Goal: Task Accomplishment & Management: Manage account settings

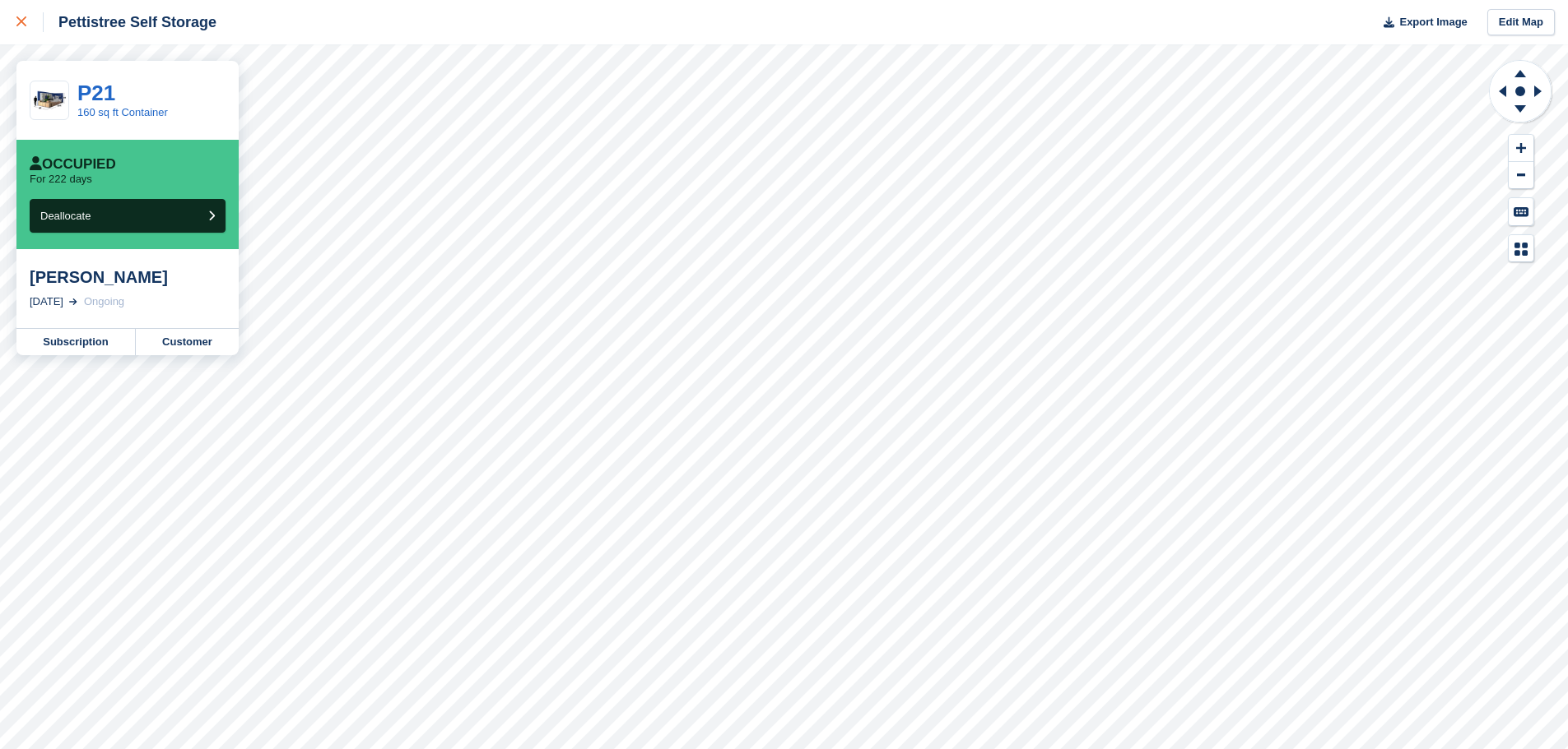
click at [25, 21] on icon at bounding box center [22, 22] width 10 height 10
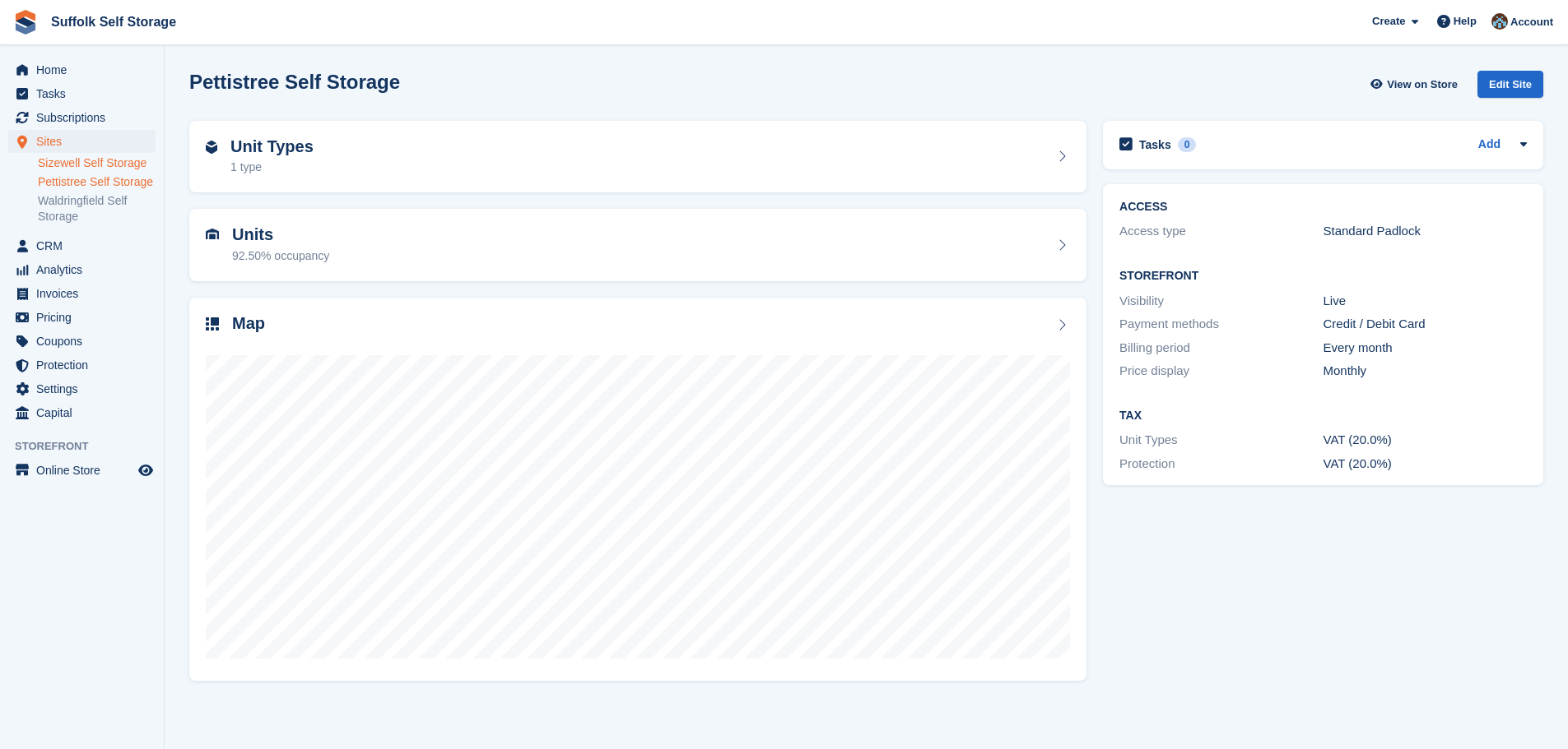
click at [96, 159] on link "Sizewell Self Storage" at bounding box center [96, 164] width 117 height 16
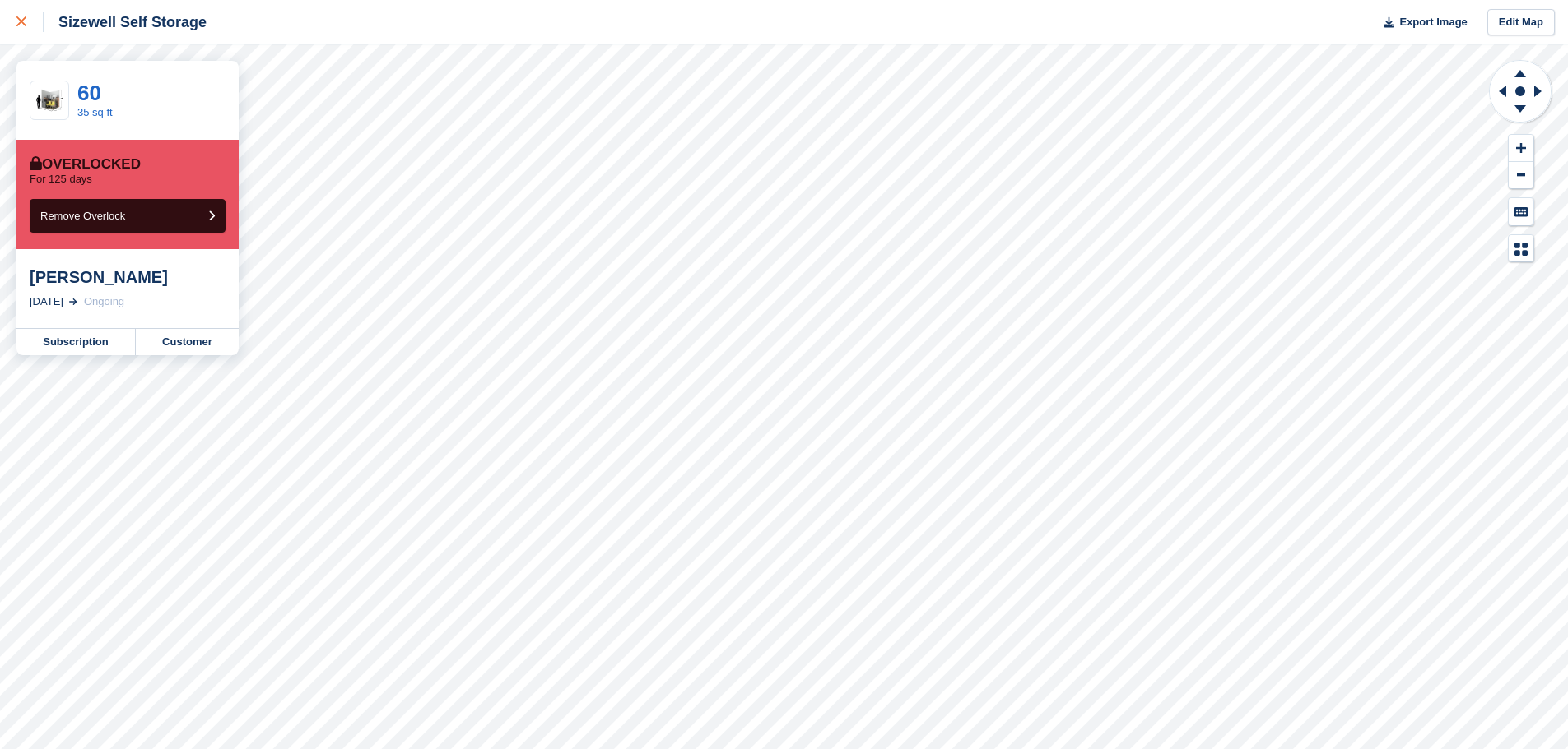
click at [24, 20] on icon at bounding box center [22, 22] width 10 height 10
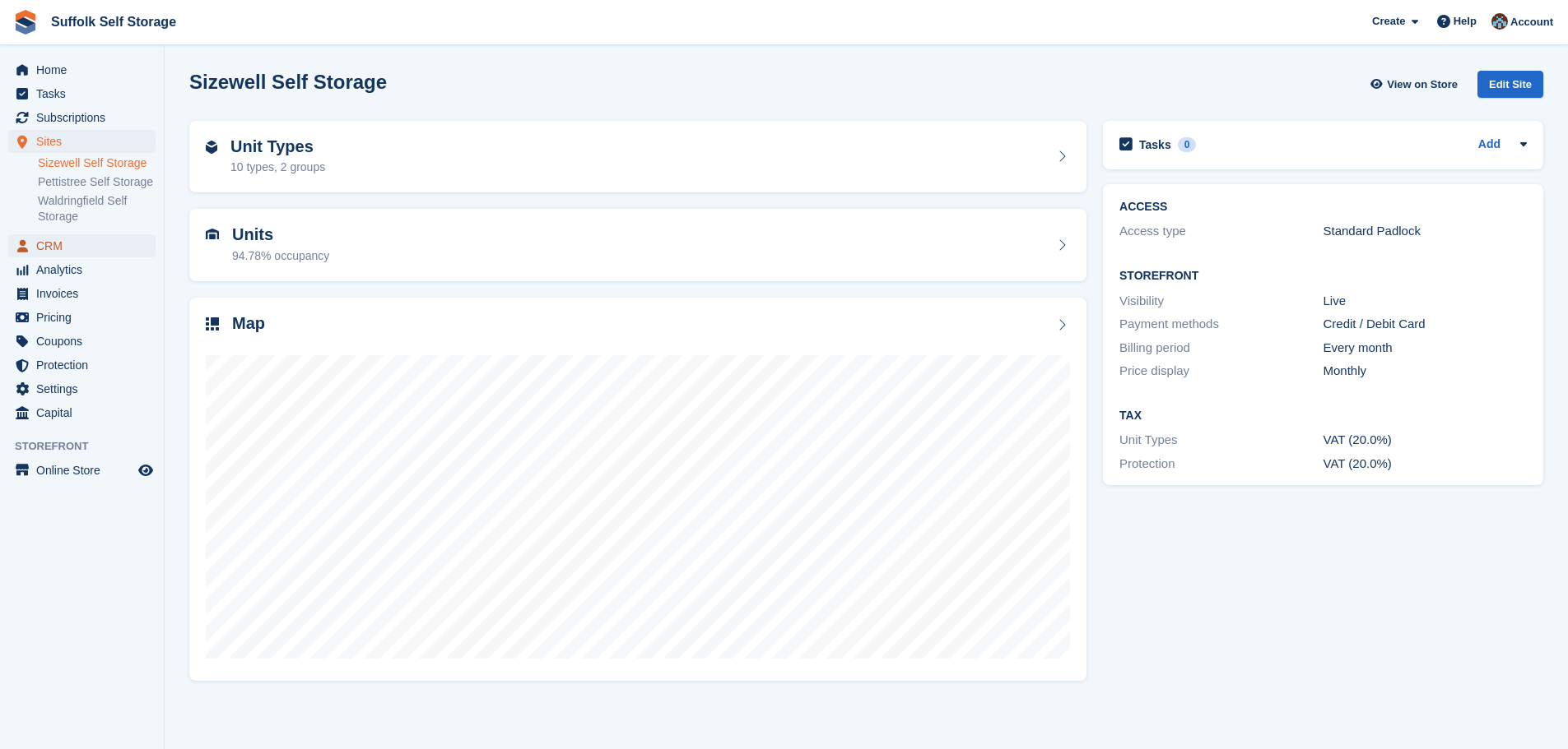
click at [37, 246] on span "CRM" at bounding box center [86, 245] width 99 height 23
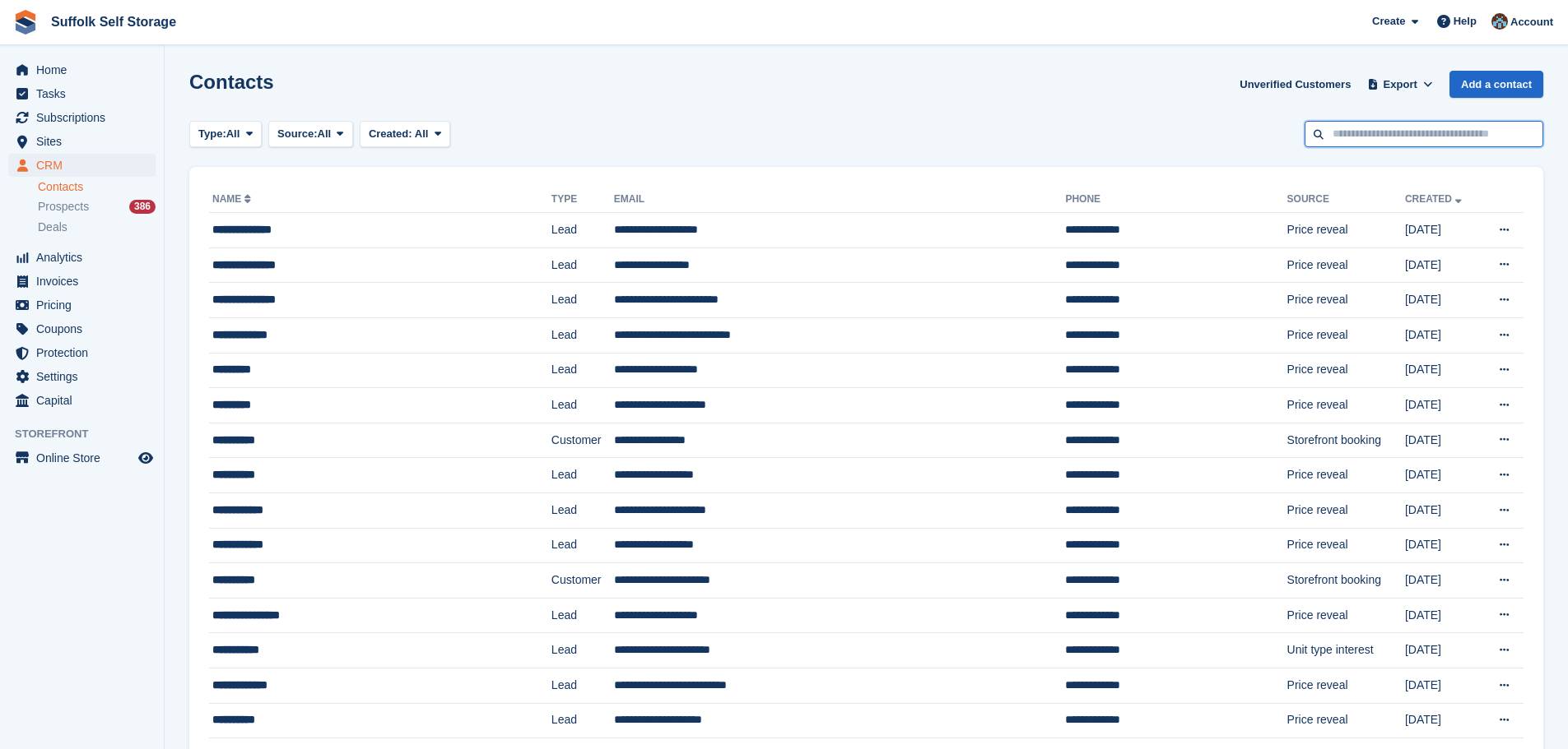
click at [1424, 126] on input "text" at bounding box center [1424, 135] width 239 height 28
type input "*****"
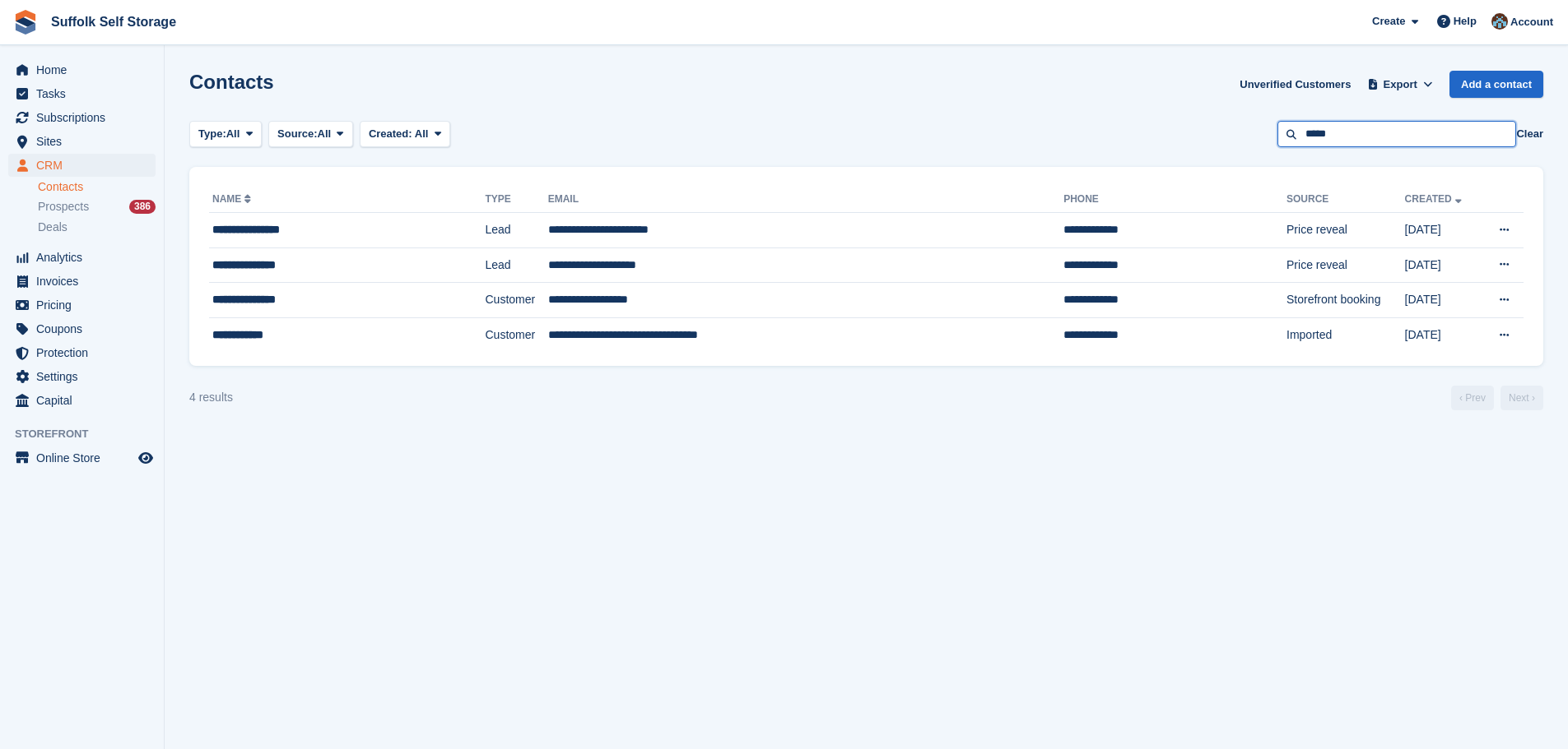
click at [1348, 132] on input "*****" at bounding box center [1396, 135] width 239 height 28
type input "****"
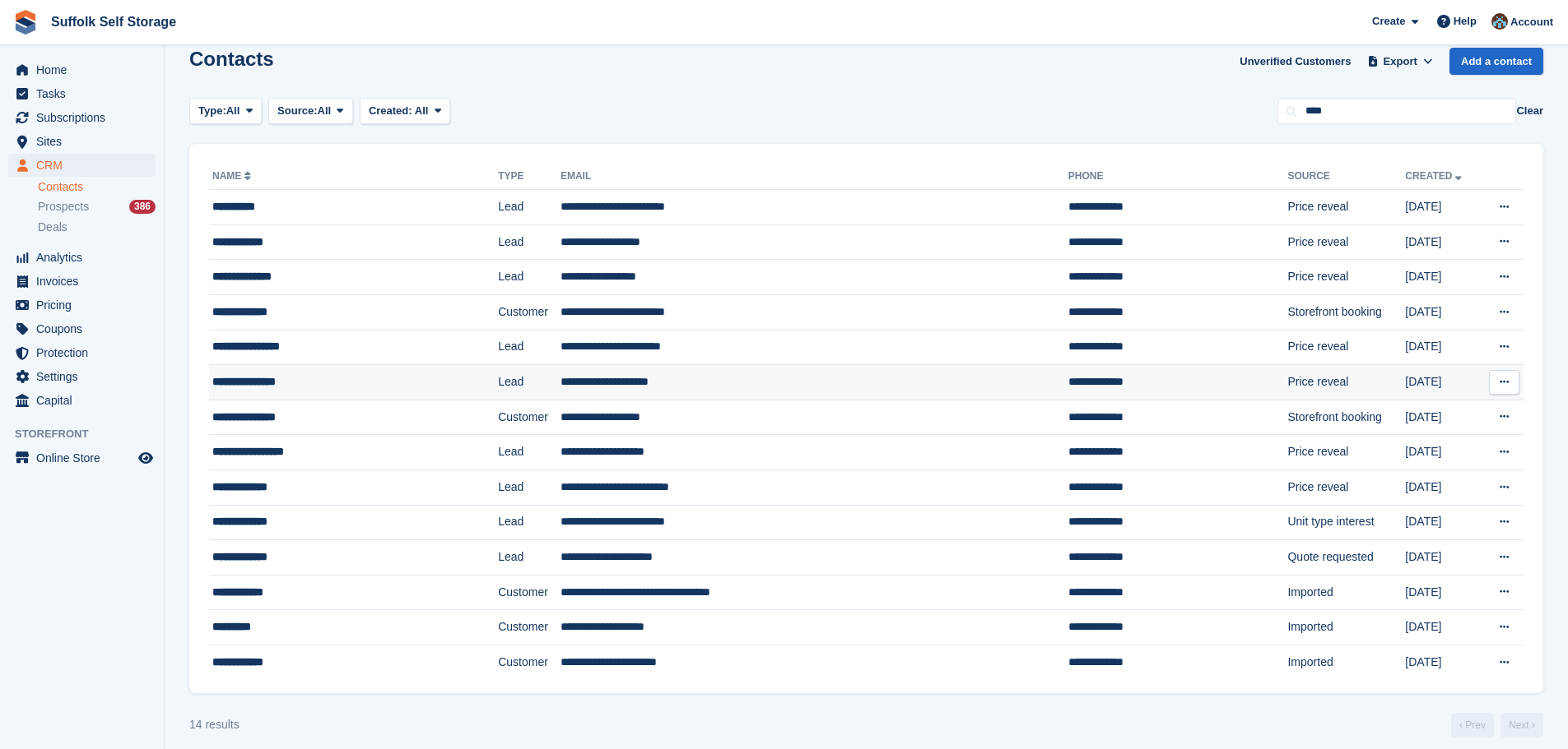
scroll to position [36, 0]
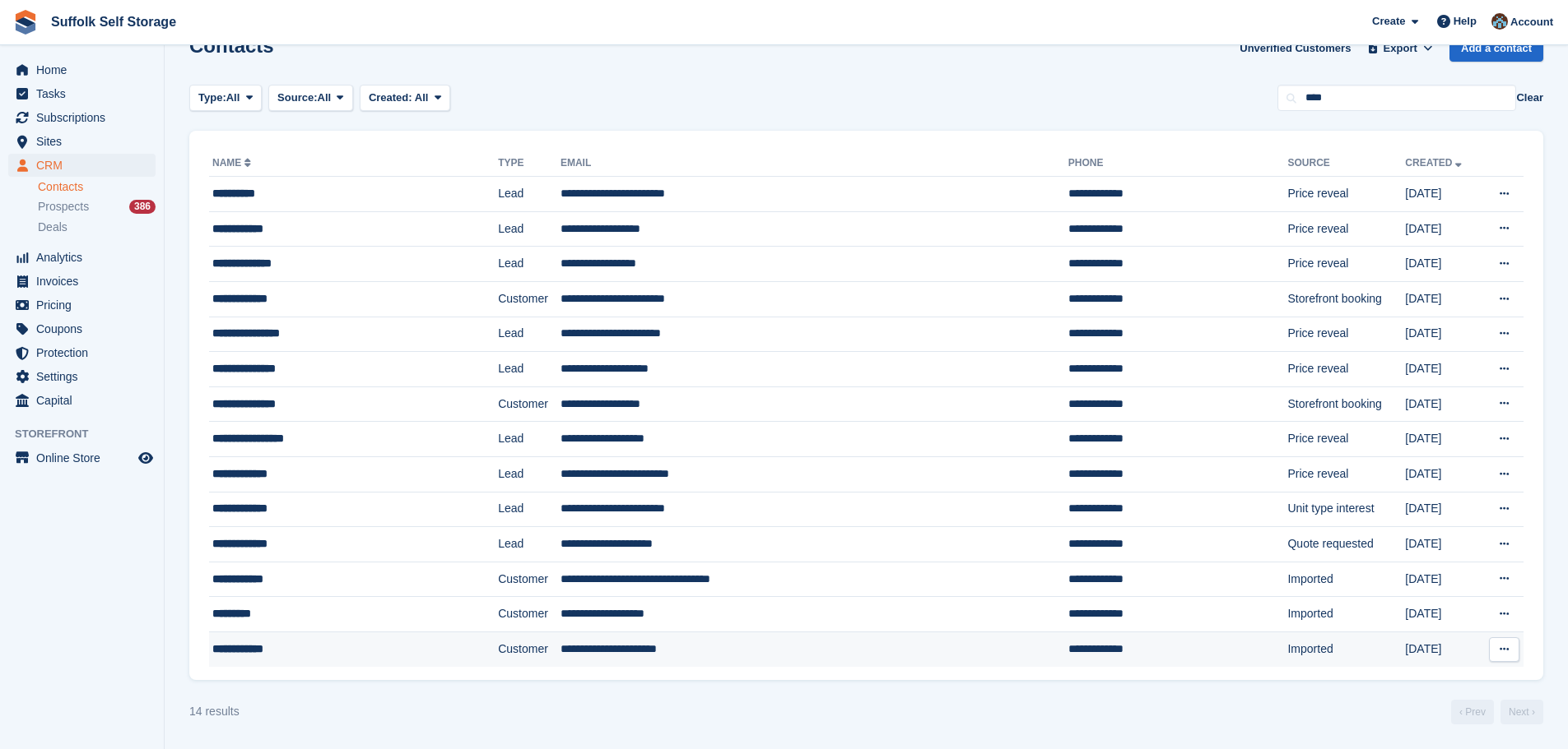
click at [412, 654] on div "**********" at bounding box center [325, 649] width 228 height 18
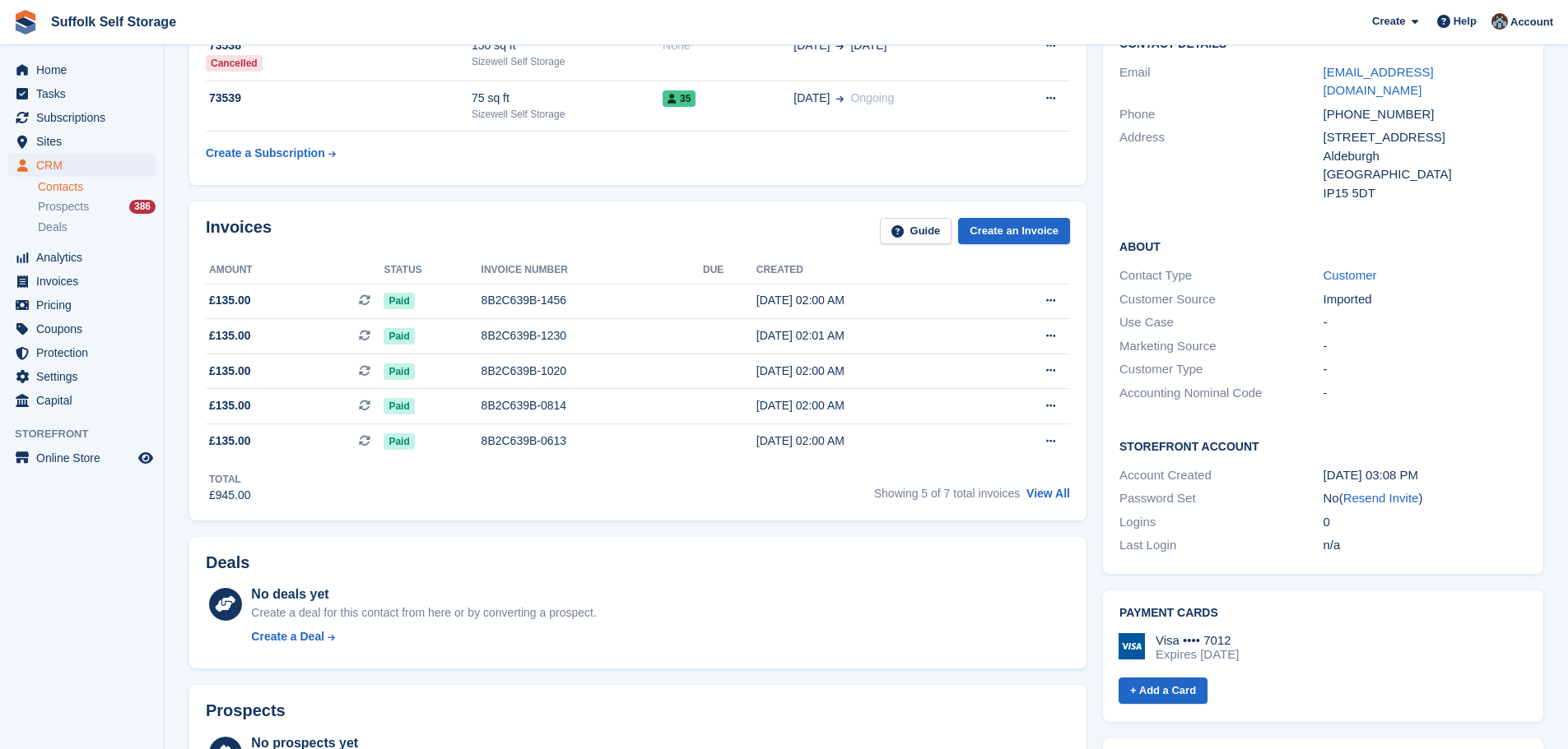
scroll to position [165, 0]
click at [1058, 496] on link "View All" at bounding box center [1048, 492] width 43 height 13
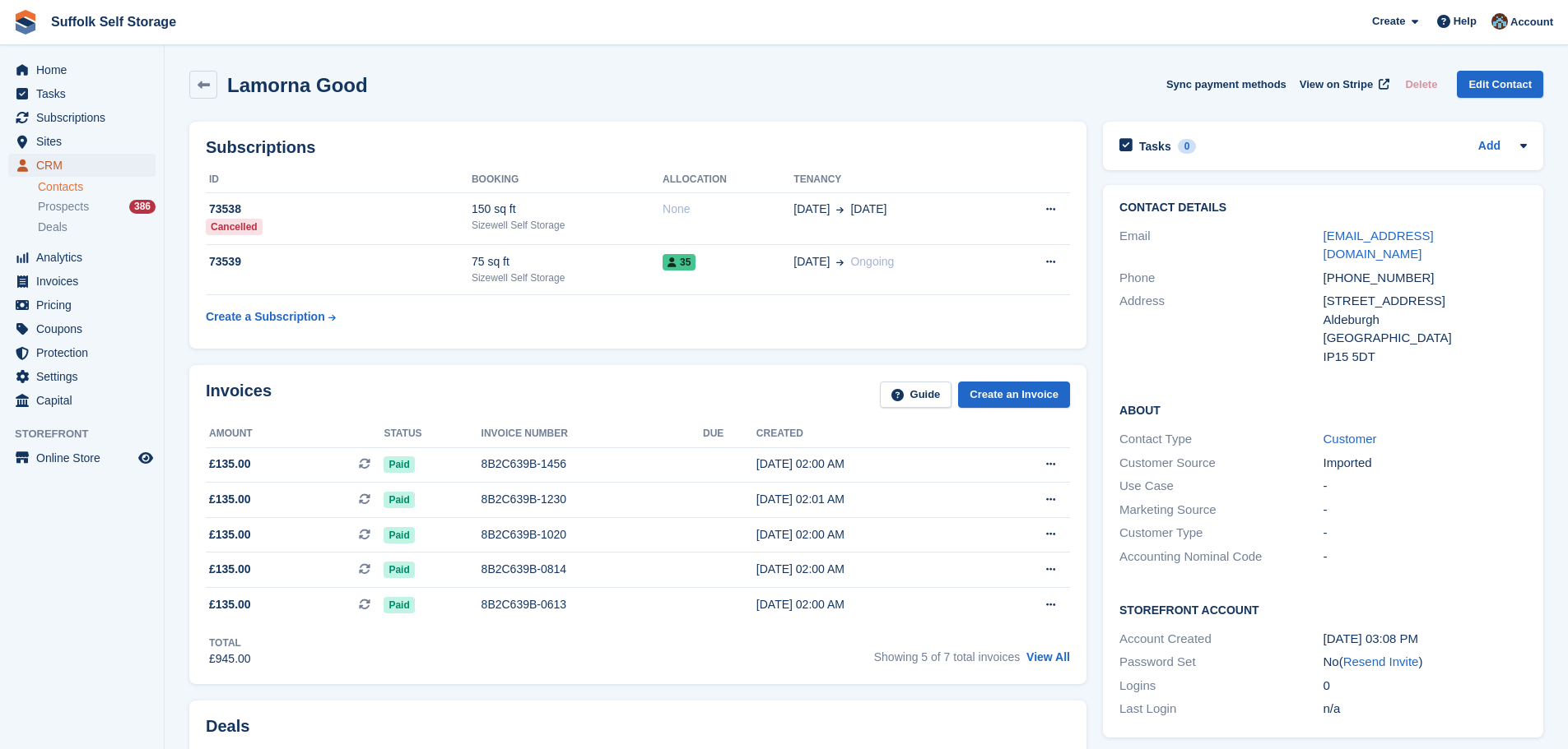
click at [55, 163] on span "CRM" at bounding box center [86, 165] width 99 height 23
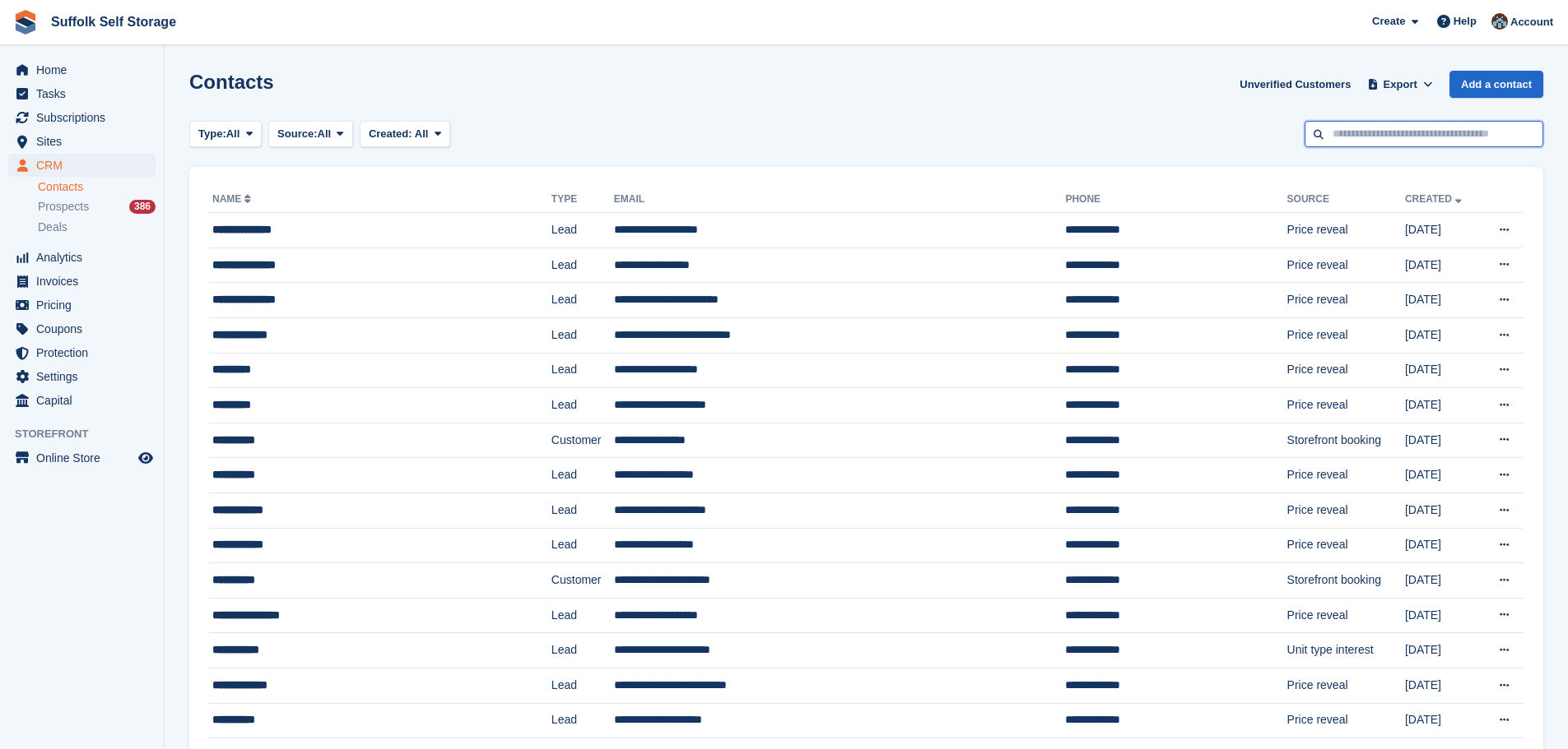
click at [1344, 130] on input "text" at bounding box center [1424, 135] width 239 height 28
type input "****"
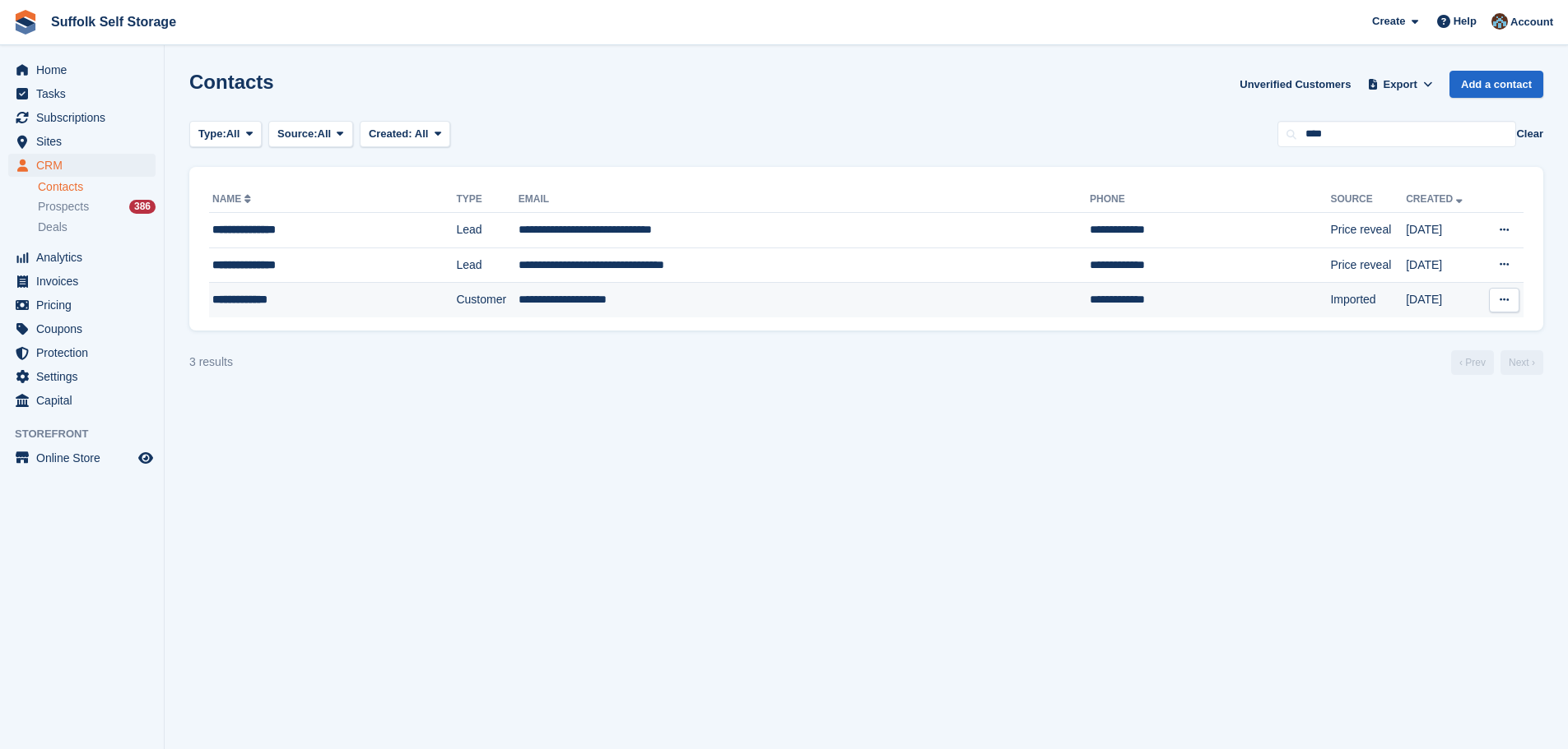
click at [526, 300] on td "**********" at bounding box center [804, 300] width 571 height 34
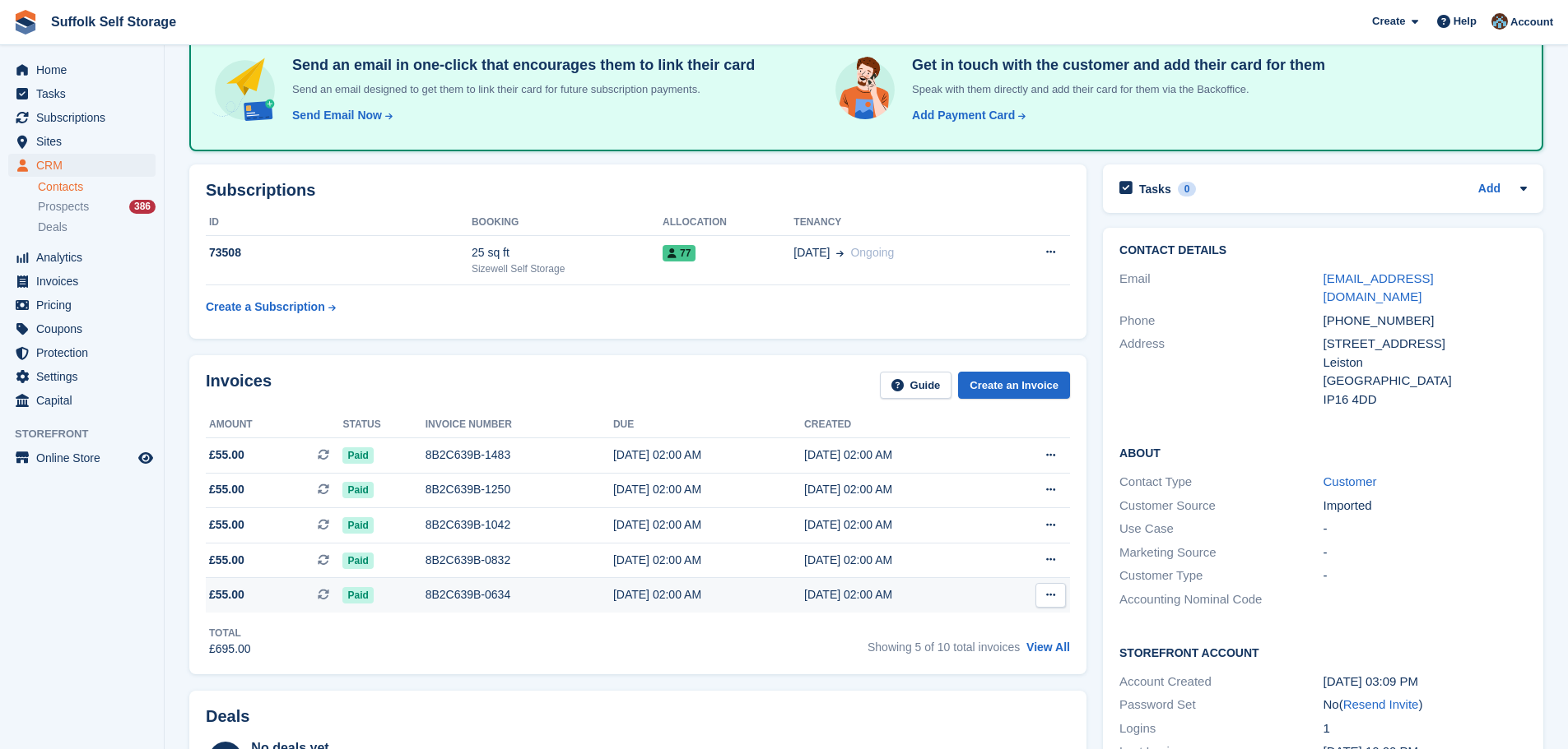
scroll to position [246, 0]
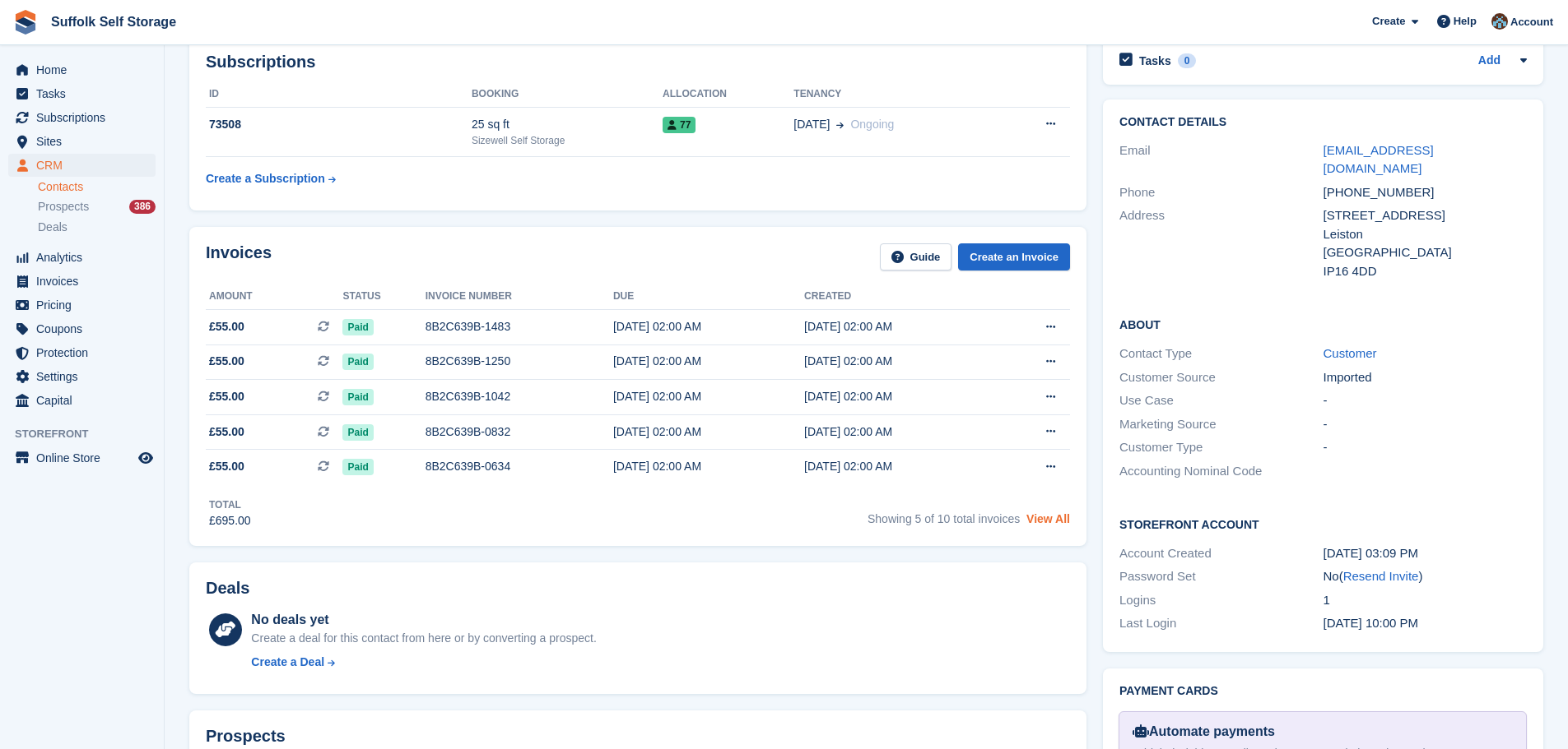
click at [1052, 520] on link "View All" at bounding box center [1048, 518] width 43 height 13
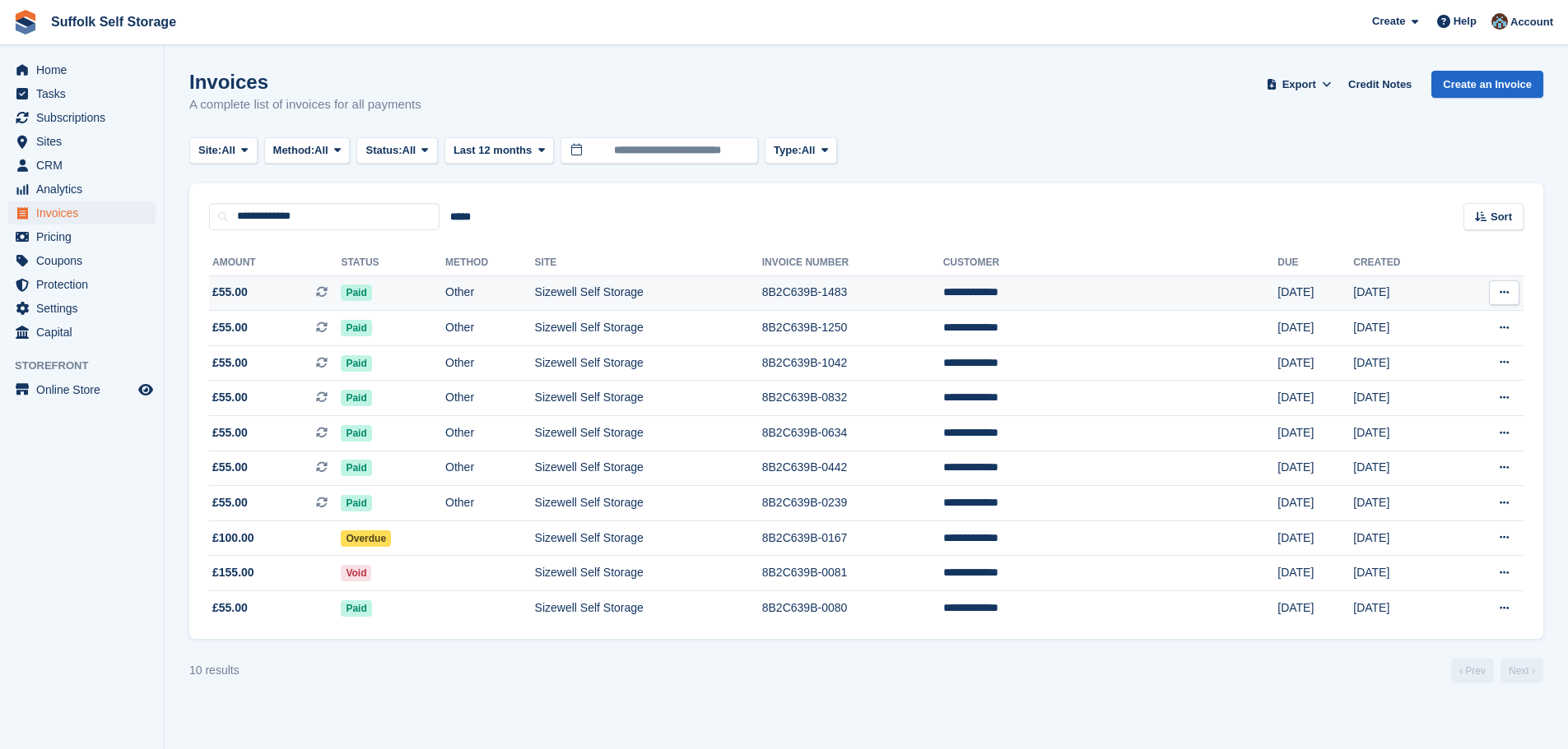
click at [1500, 290] on icon at bounding box center [1504, 292] width 9 height 11
click at [1408, 325] on p "Download PDF" at bounding box center [1440, 325] width 143 height 22
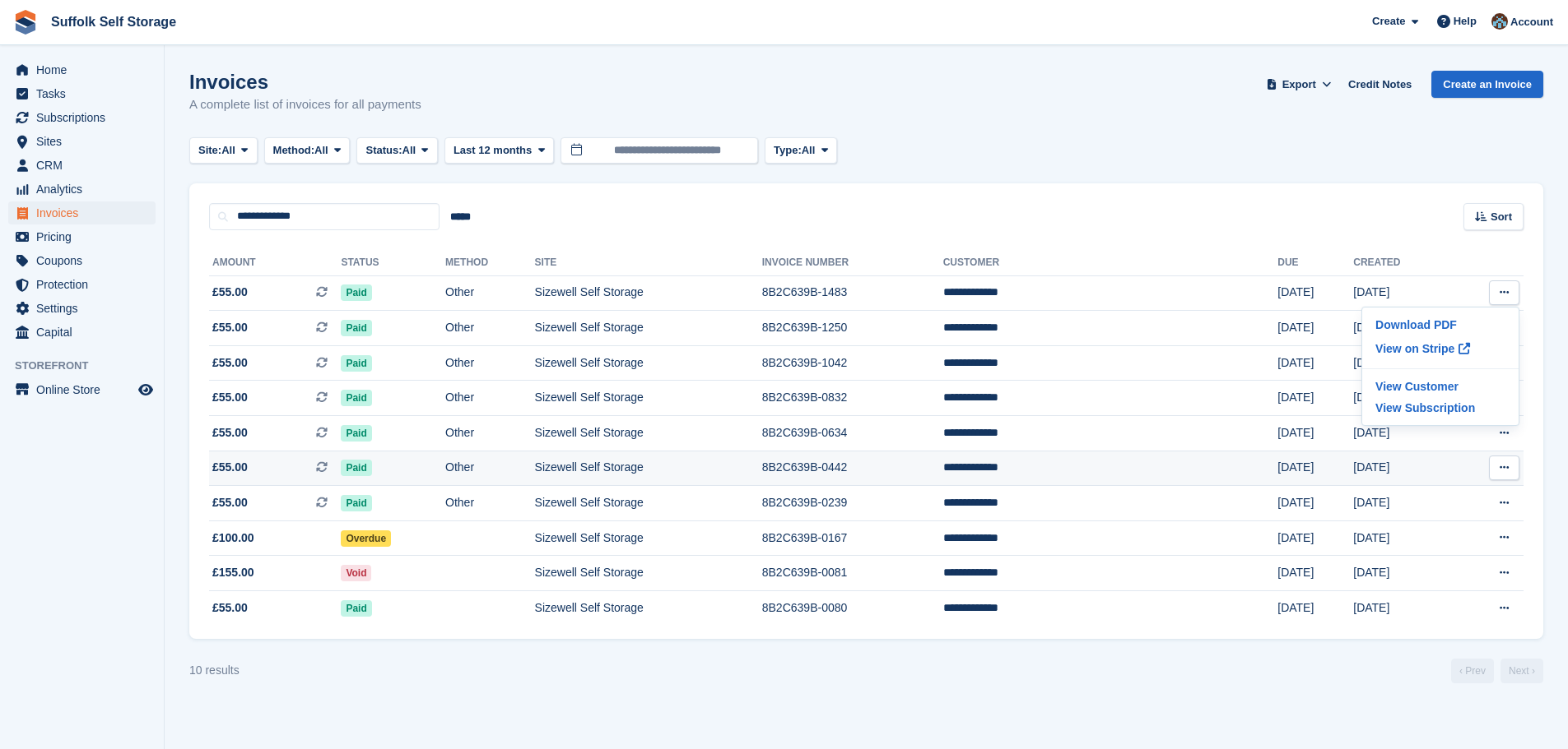
click at [1496, 465] on button at bounding box center [1504, 467] width 31 height 25
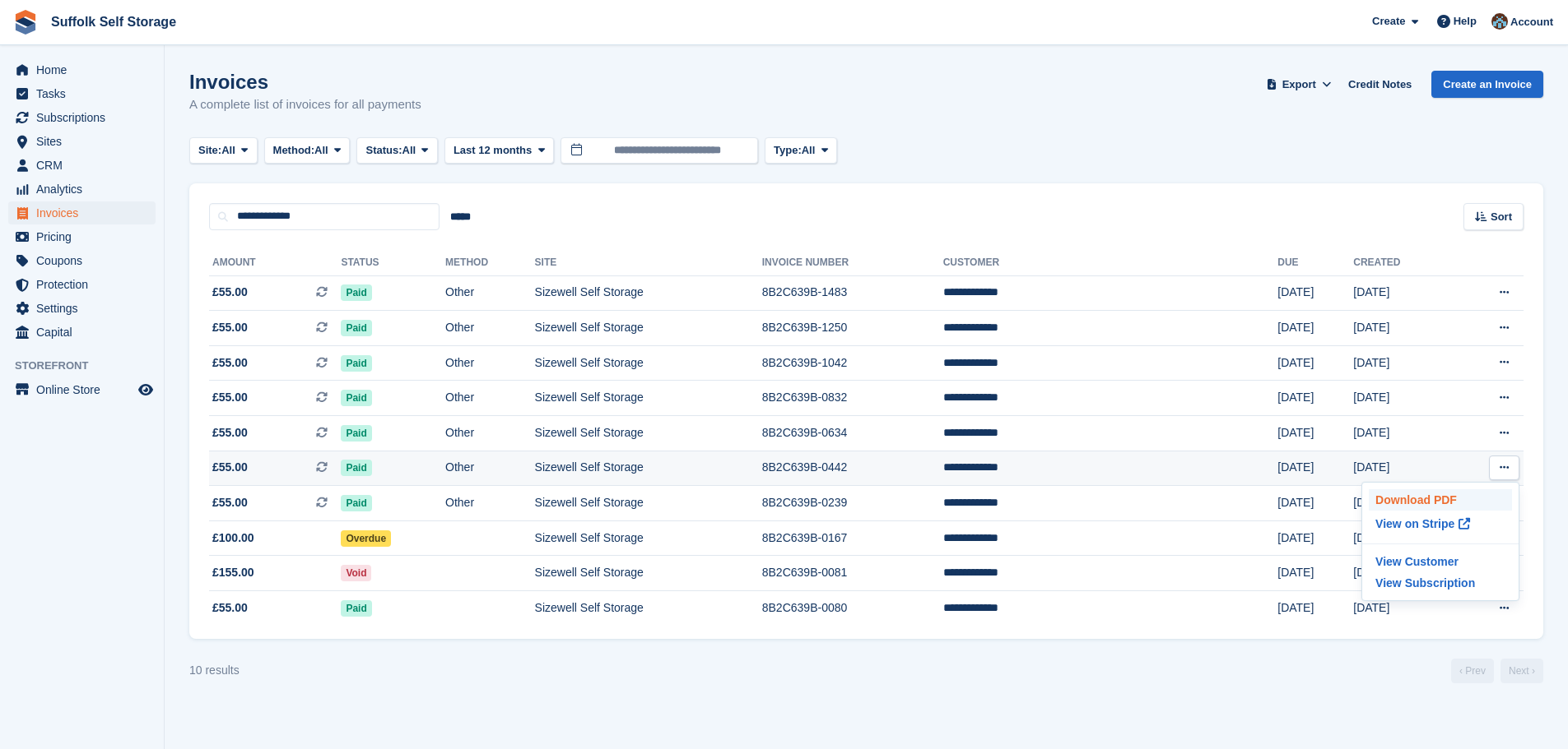
click at [1402, 501] on p "Download PDF" at bounding box center [1440, 501] width 143 height 22
click at [1414, 567] on p "View Customer" at bounding box center [1440, 562] width 143 height 22
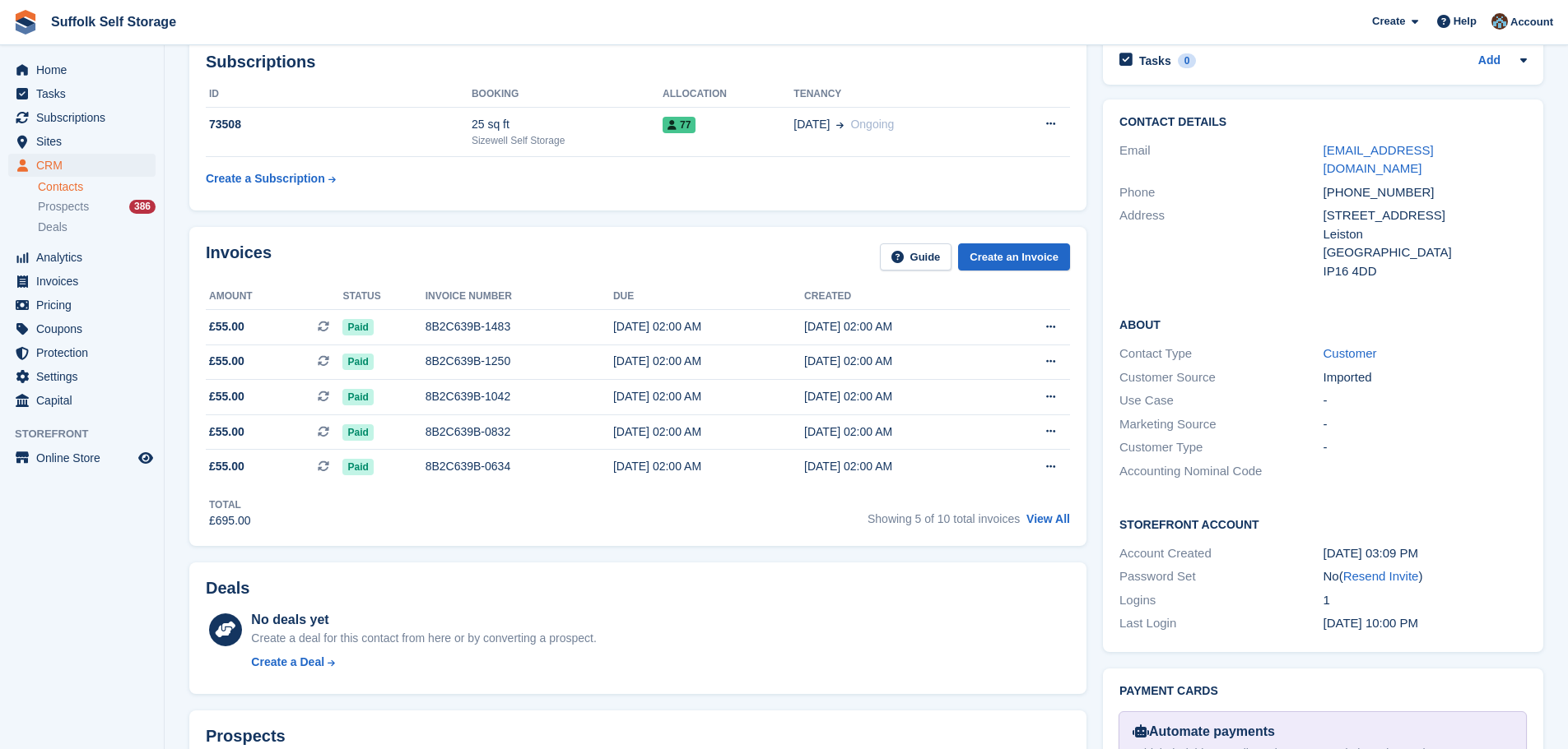
scroll to position [411, 0]
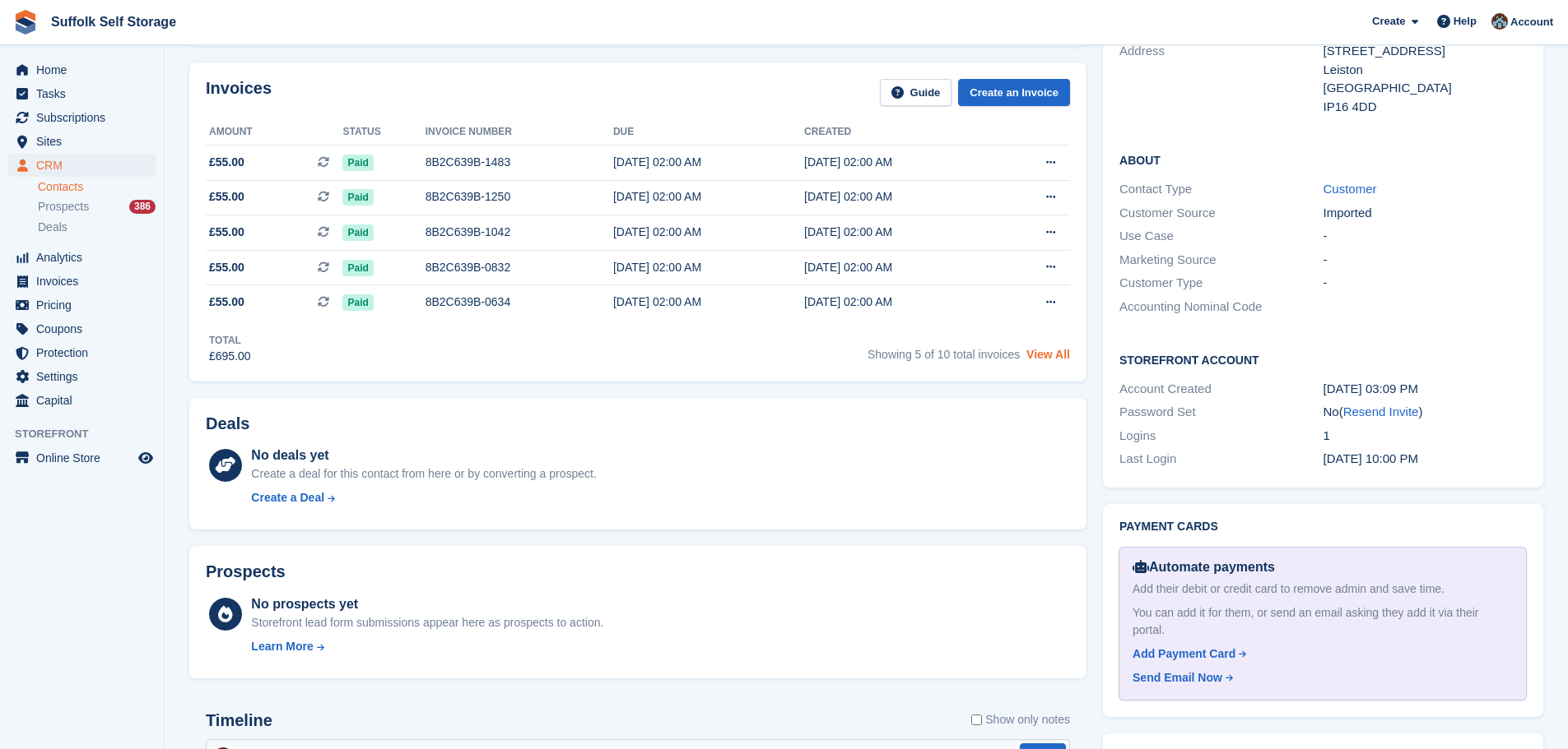
click at [1057, 349] on link "View All" at bounding box center [1048, 354] width 43 height 13
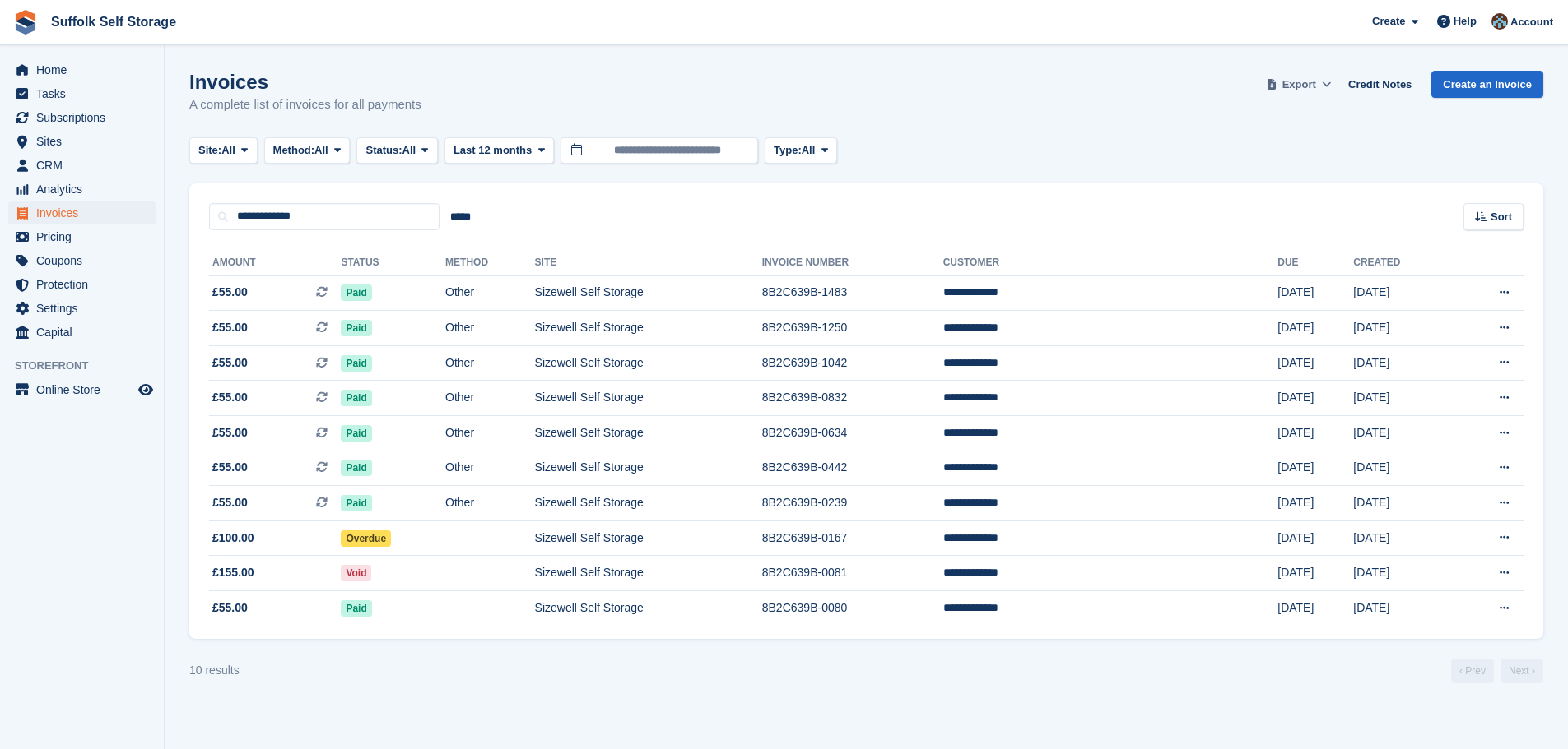
click at [1316, 83] on span "Export" at bounding box center [1299, 85] width 34 height 17
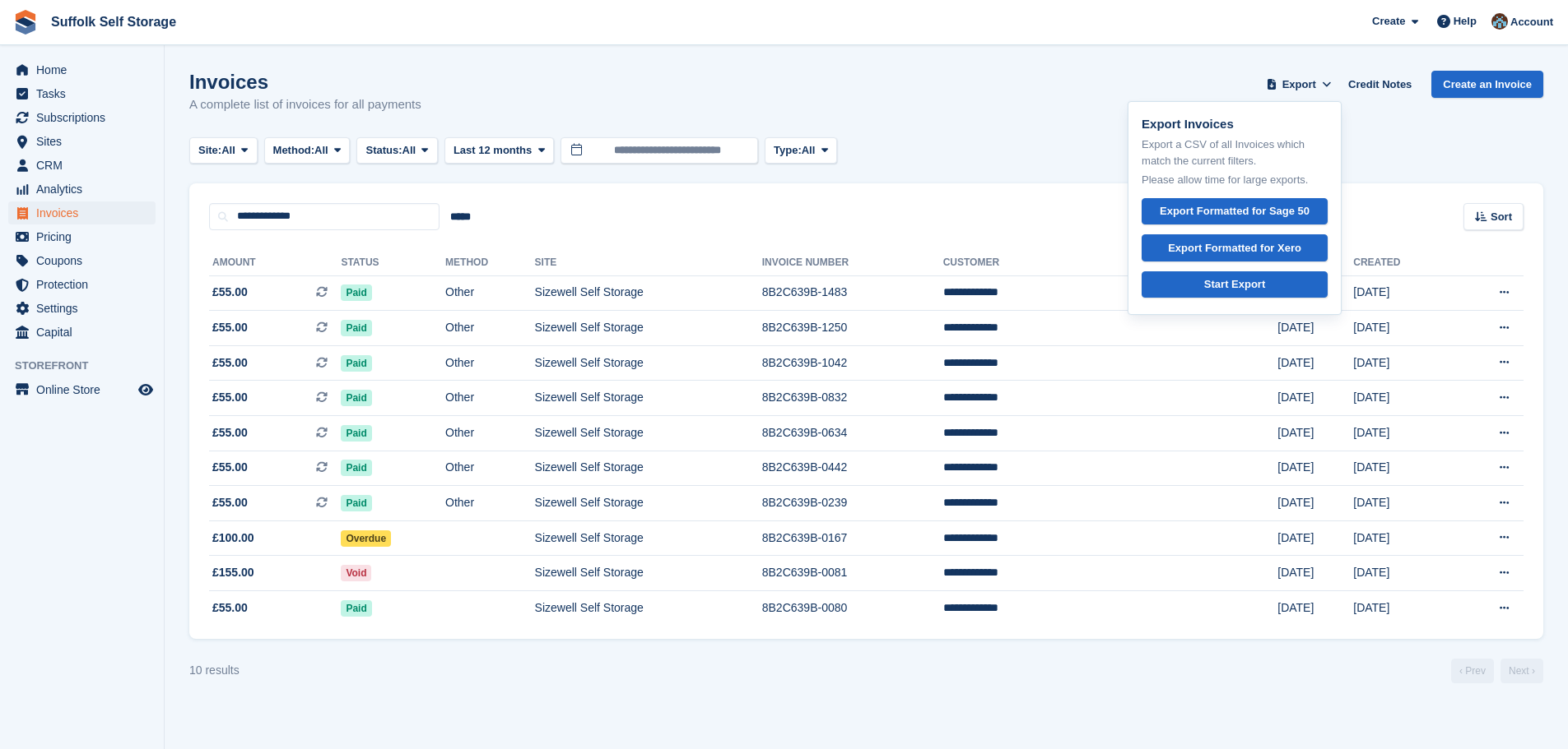
click at [1011, 132] on div "Invoices A complete list of invoices for all payments Export Export Invoices Ex…" at bounding box center [866, 102] width 1354 height 63
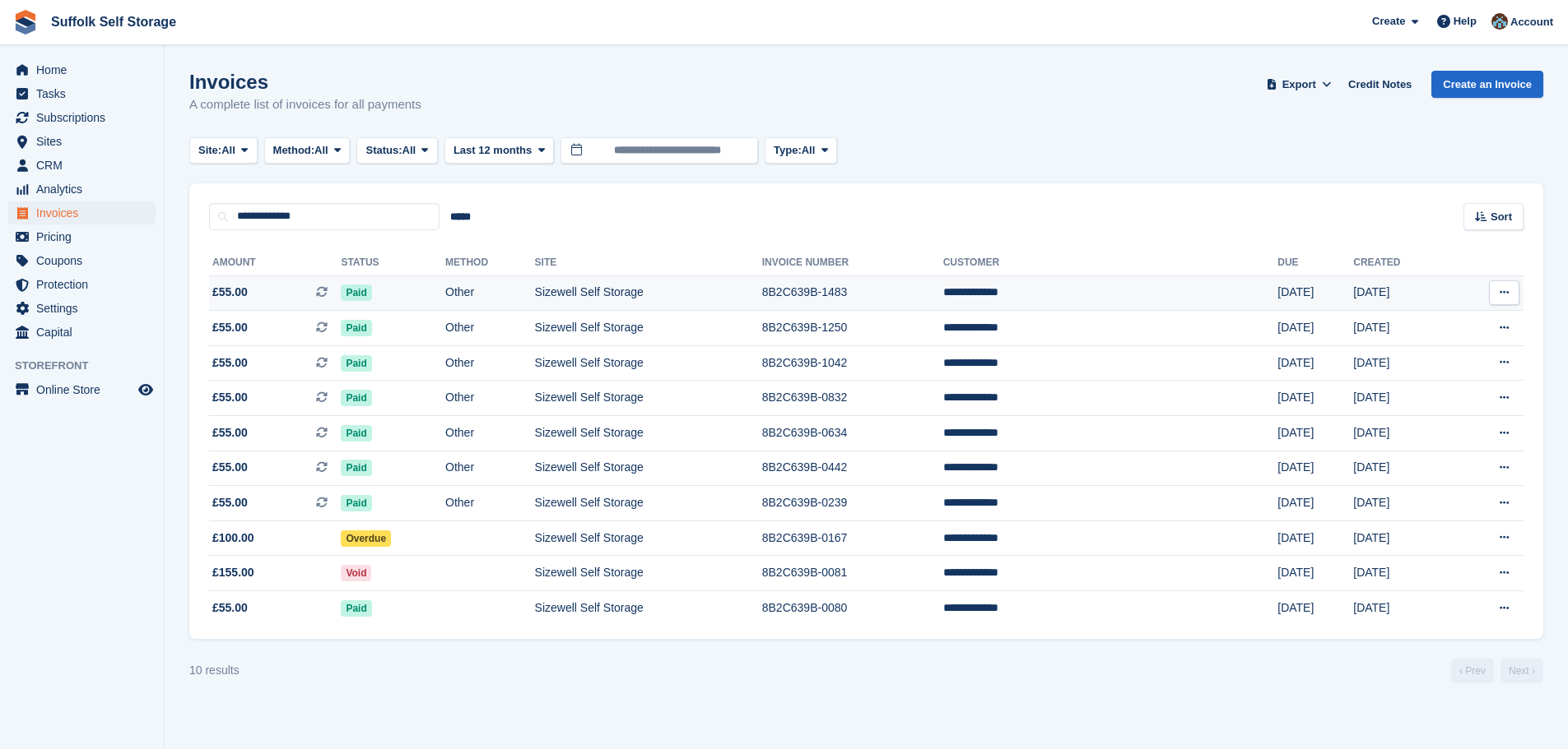
click at [762, 294] on td "Sizewell Self Storage" at bounding box center [649, 294] width 227 height 35
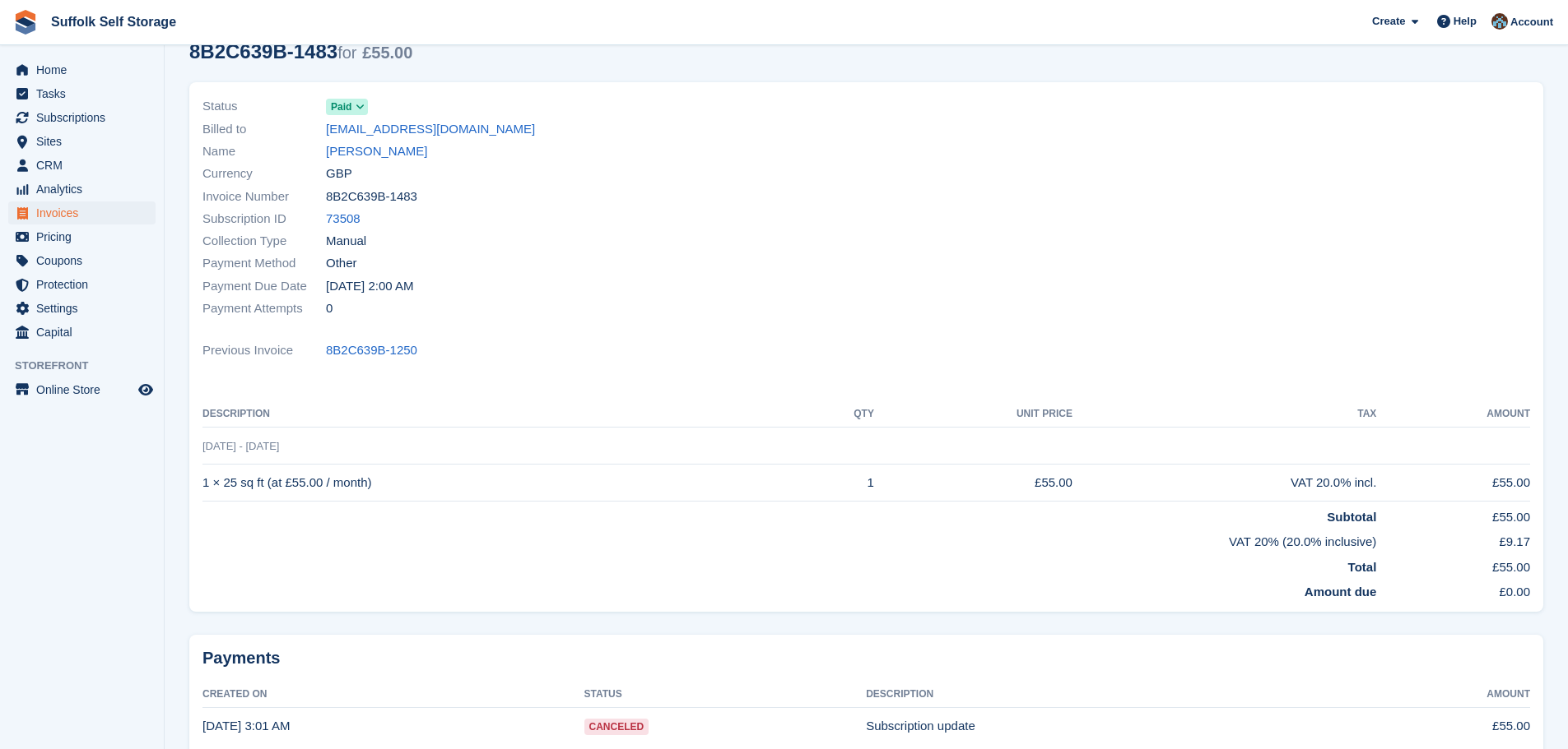
scroll to position [13, 0]
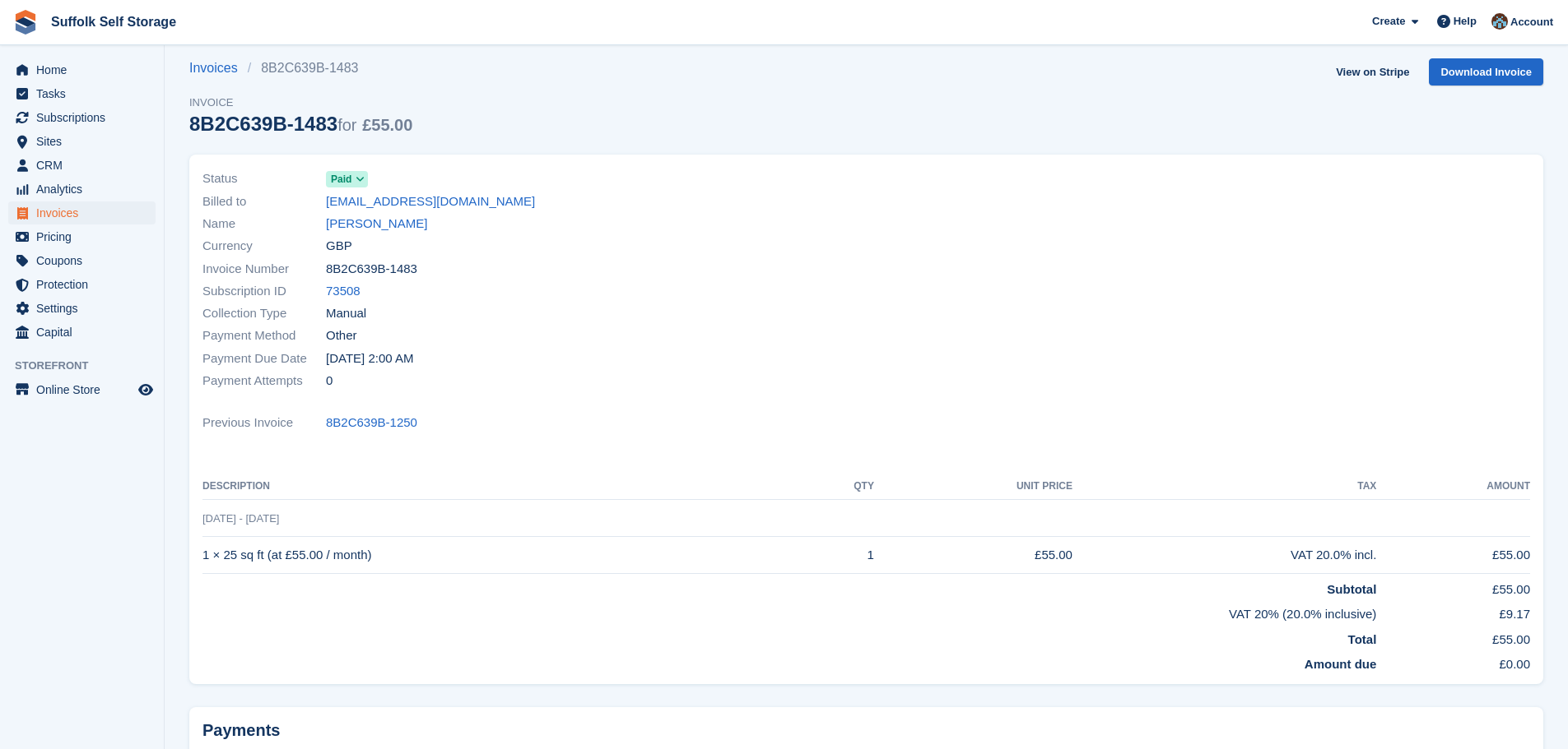
click at [350, 179] on span "Paid" at bounding box center [341, 178] width 21 height 15
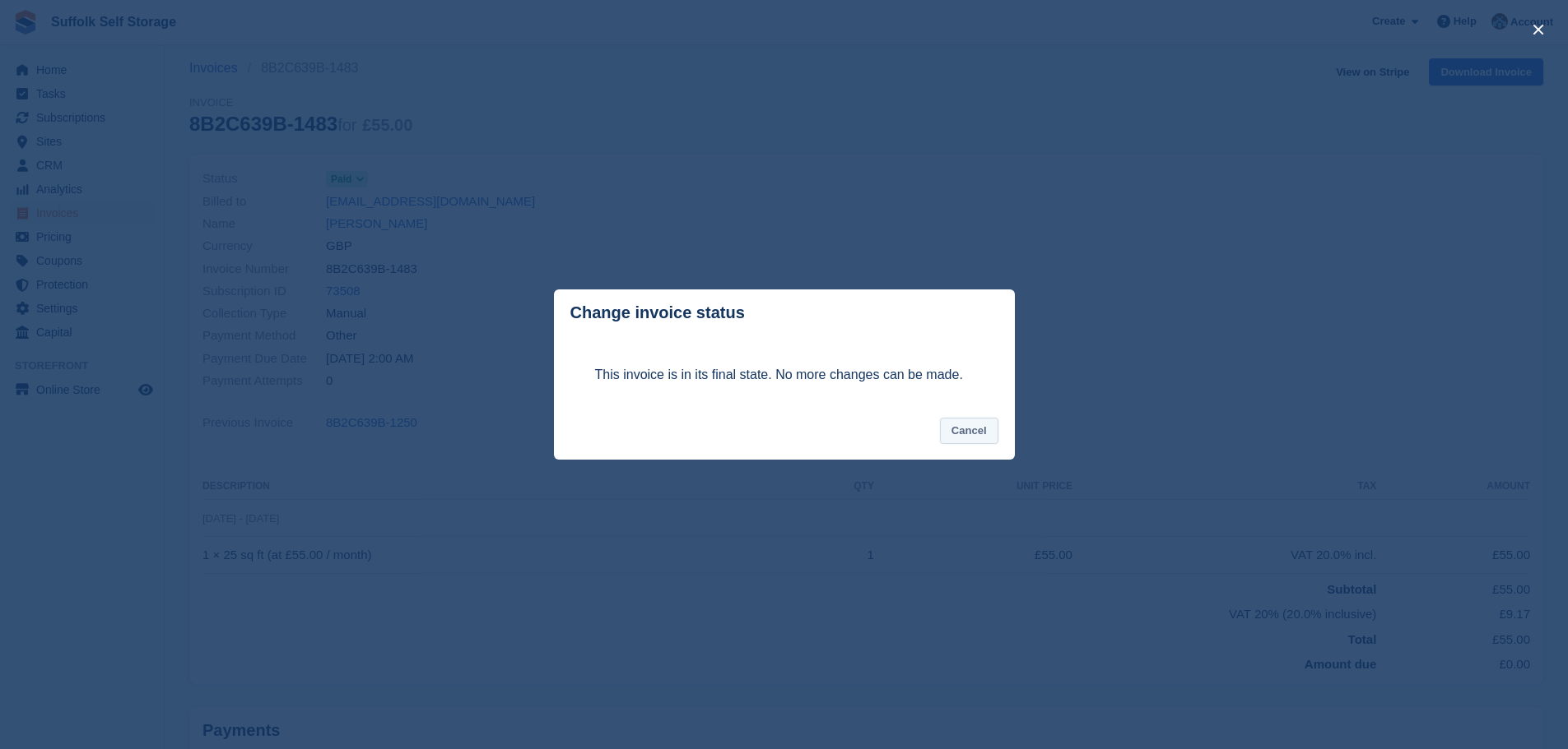
click at [980, 442] on button "Cancel" at bounding box center [968, 432] width 58 height 28
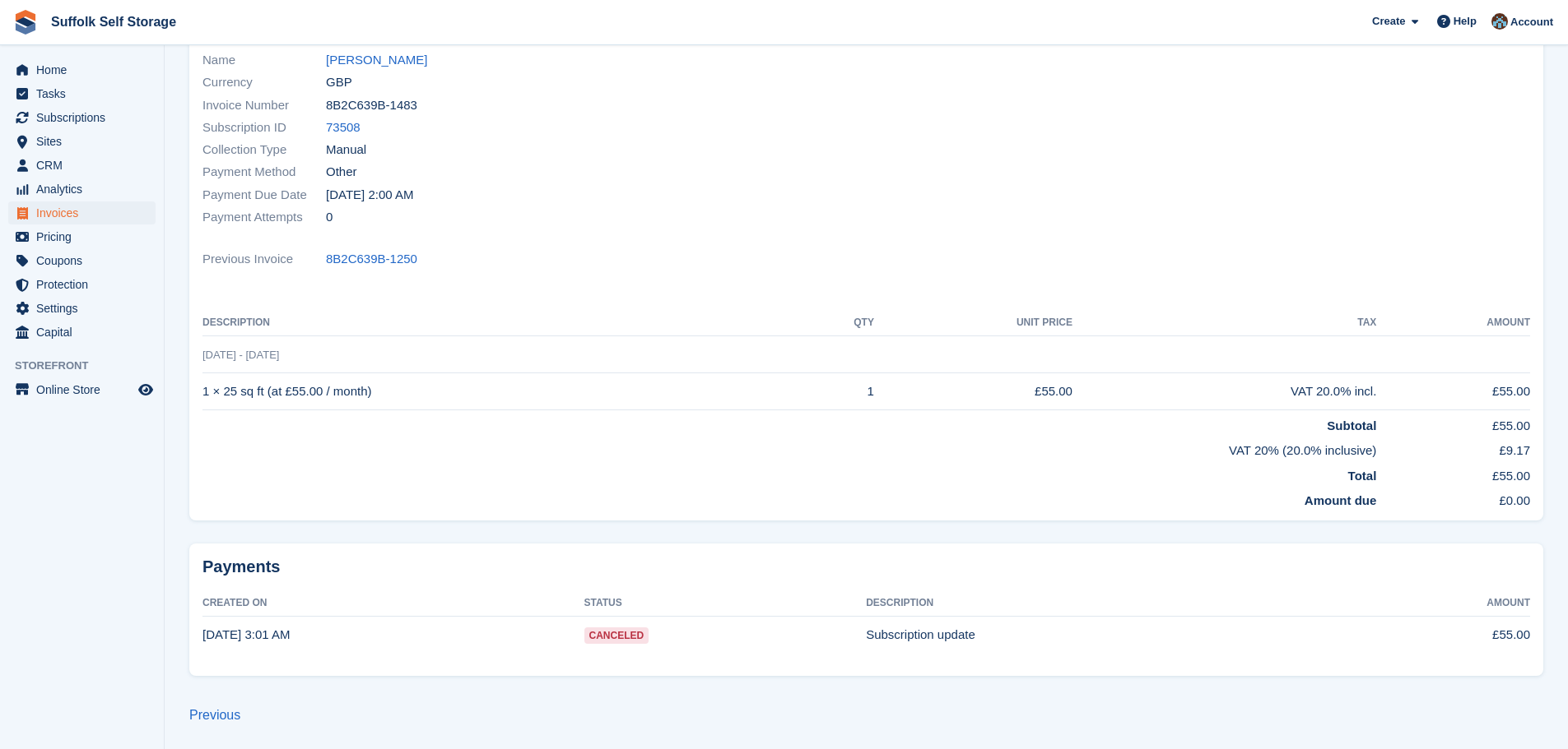
scroll to position [176, 0]
click at [687, 646] on td "Canceled" at bounding box center [726, 634] width 282 height 36
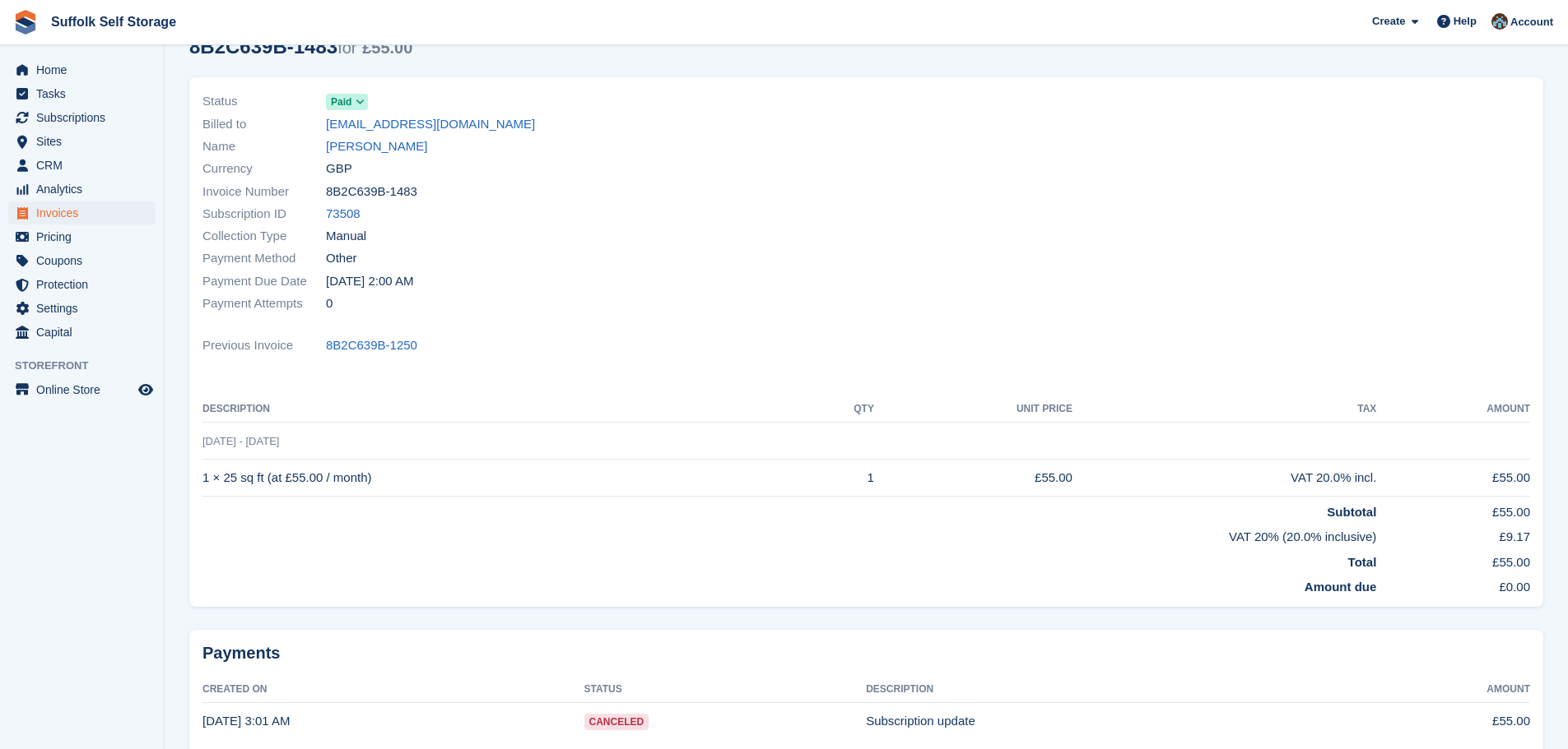
scroll to position [0, 0]
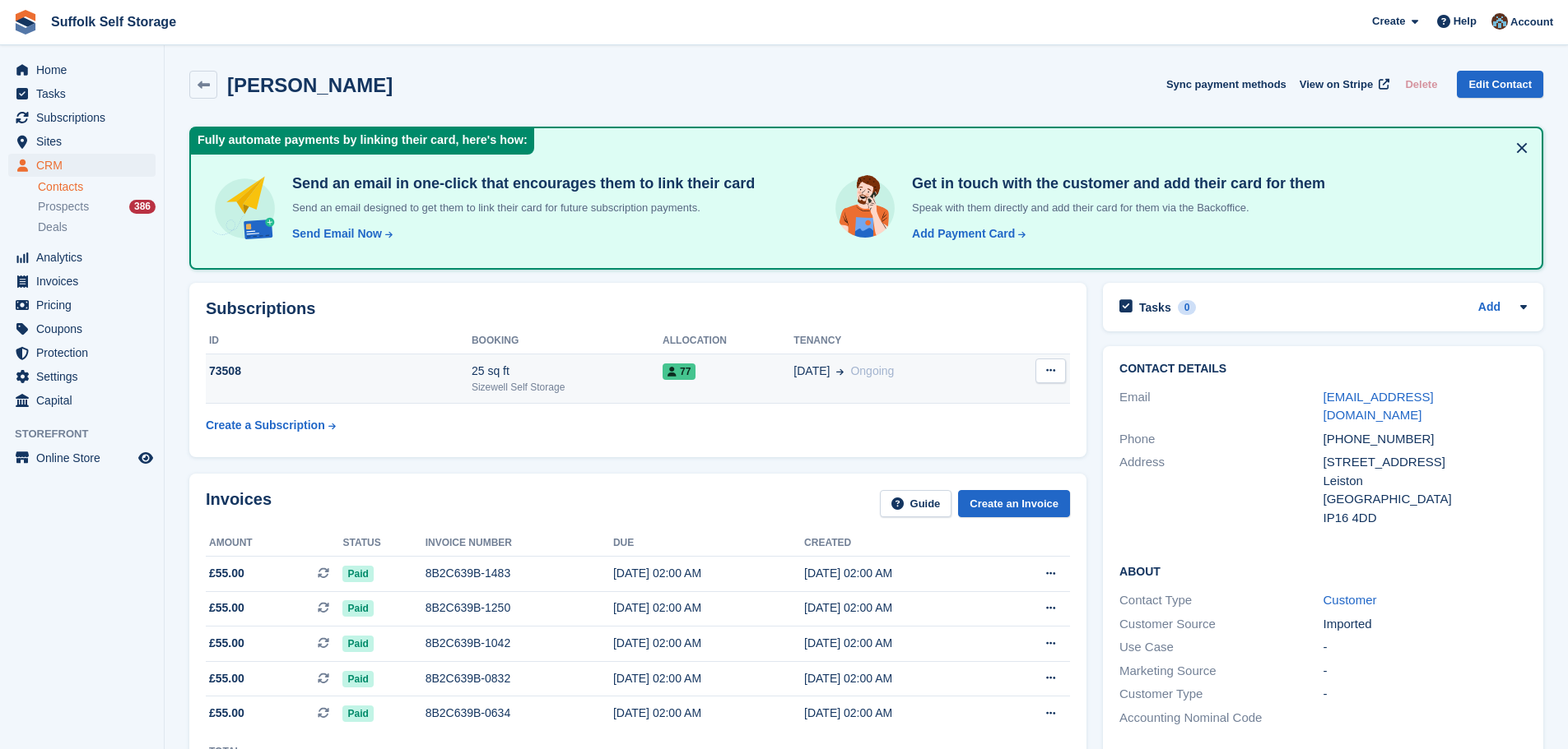
click at [670, 375] on span "77" at bounding box center [678, 372] width 33 height 17
